Goal: Information Seeking & Learning: Learn about a topic

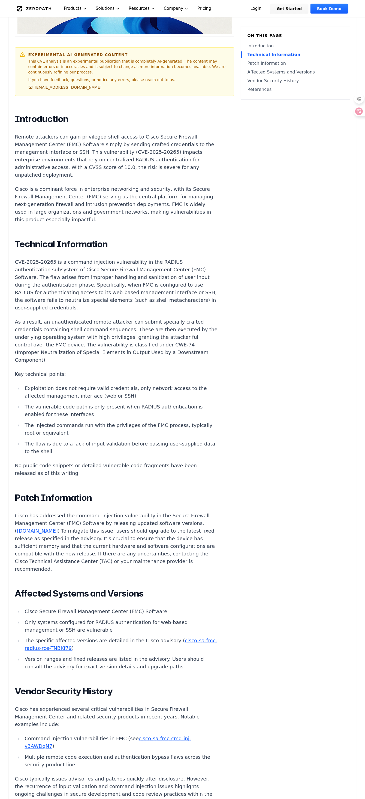
scroll to position [191, 0]
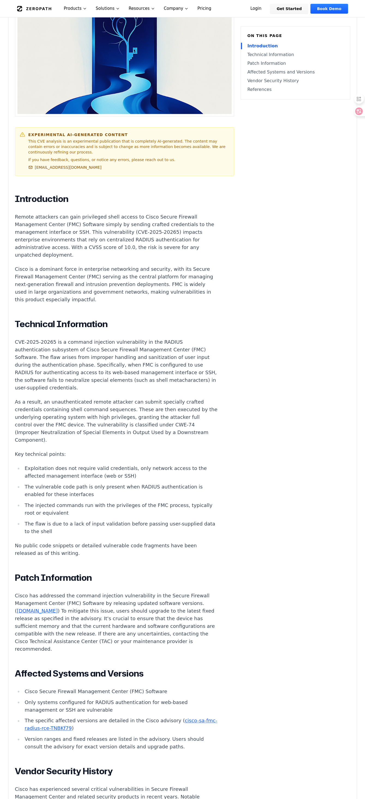
click at [82, 228] on p "Remote attackers can gain privileged shell access to Cisco Secure Firewall Mana…" at bounding box center [116, 236] width 203 height 46
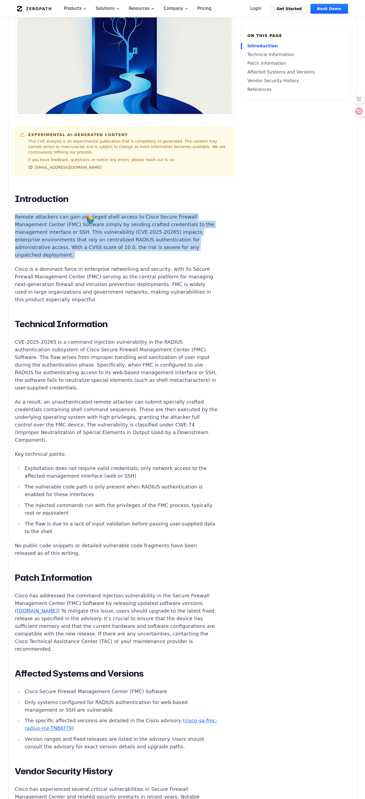
click at [82, 228] on p "Remote attackers can gain privileged shell access to Cisco Secure Firewall Mana…" at bounding box center [116, 236] width 203 height 46
click at [66, 240] on p "Remote attackers can gain privileged shell access to Cisco Secure Firewall Mana…" at bounding box center [116, 236] width 203 height 46
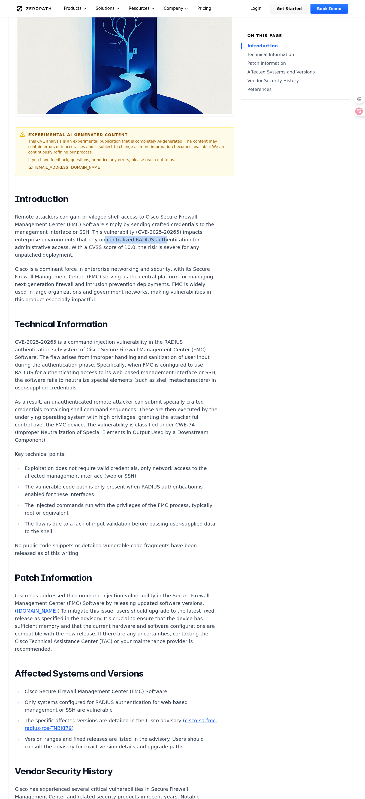
drag, startPoint x: 93, startPoint y: 235, endPoint x: 147, endPoint y: 236, distance: 53.9
click at [147, 236] on p "Remote attackers can gain privileged shell access to Cisco Secure Firewall Mana…" at bounding box center [116, 236] width 203 height 46
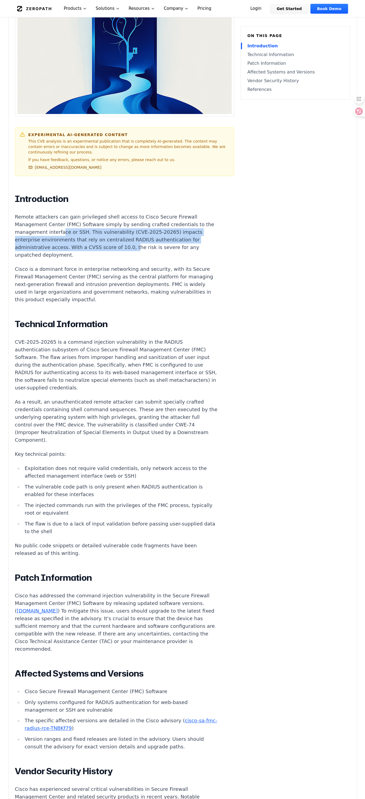
drag, startPoint x: 123, startPoint y: 244, endPoint x: 68, endPoint y: 226, distance: 57.5
click at [68, 226] on p "Remote attackers can gain privileged shell access to Cisco Secure Firewall Mana…" at bounding box center [116, 236] width 203 height 46
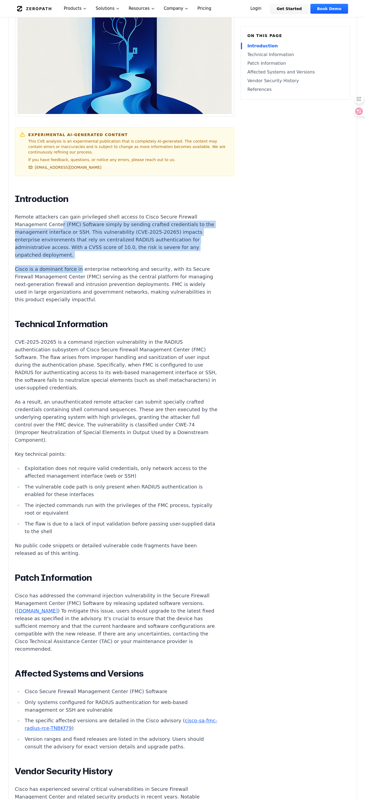
drag, startPoint x: 74, startPoint y: 257, endPoint x: 56, endPoint y: 218, distance: 42.7
click at [56, 218] on div "Introduction Remote attackers can gain privileged shell access to Cisco Secure …" at bounding box center [116, 589] width 203 height 790
click at [56, 218] on p "Remote attackers can gain privileged shell access to Cisco Secure Firewall Mana…" at bounding box center [116, 236] width 203 height 46
